Goal: Task Accomplishment & Management: Manage account settings

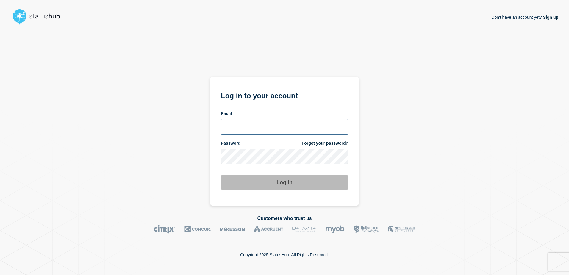
type input "ismaeel.kasper@kocho.co.uk"
click at [285, 170] on div "Log in" at bounding box center [284, 180] width 127 height 20
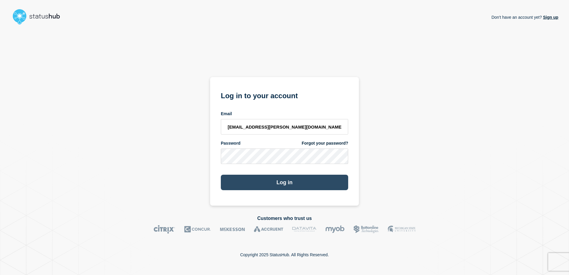
click at [287, 183] on button "Log in" at bounding box center [284, 182] width 127 height 15
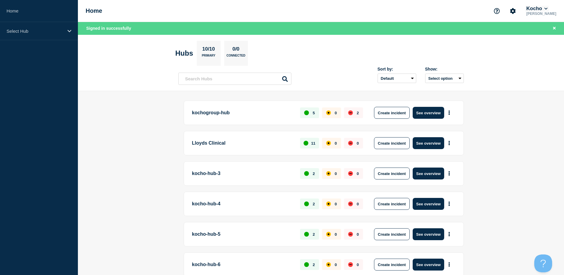
click at [549, 11] on button "Kocho" at bounding box center [536, 9] width 23 height 6
click at [423, 48] on section "Hubs 10/10 Primary 0/0 Connected" at bounding box center [320, 53] width 291 height 25
